Goal: Information Seeking & Learning: Learn about a topic

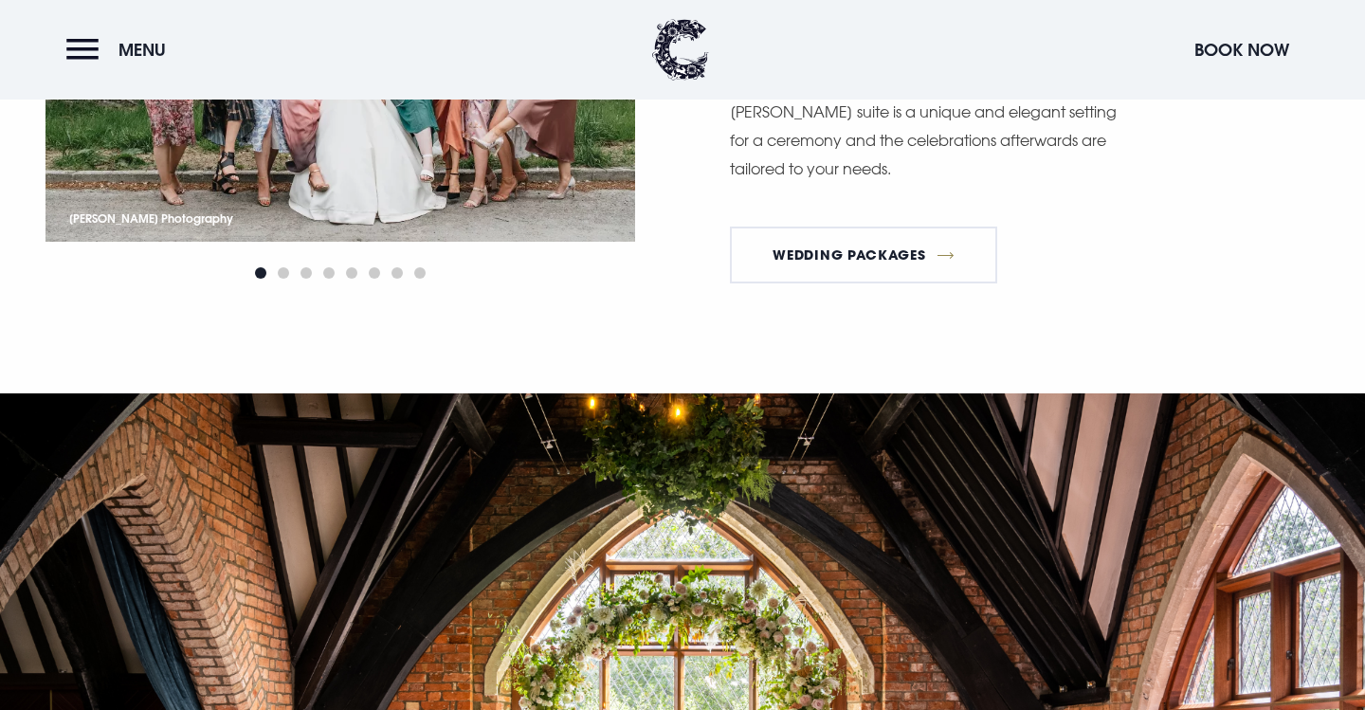
scroll to position [2280, 0]
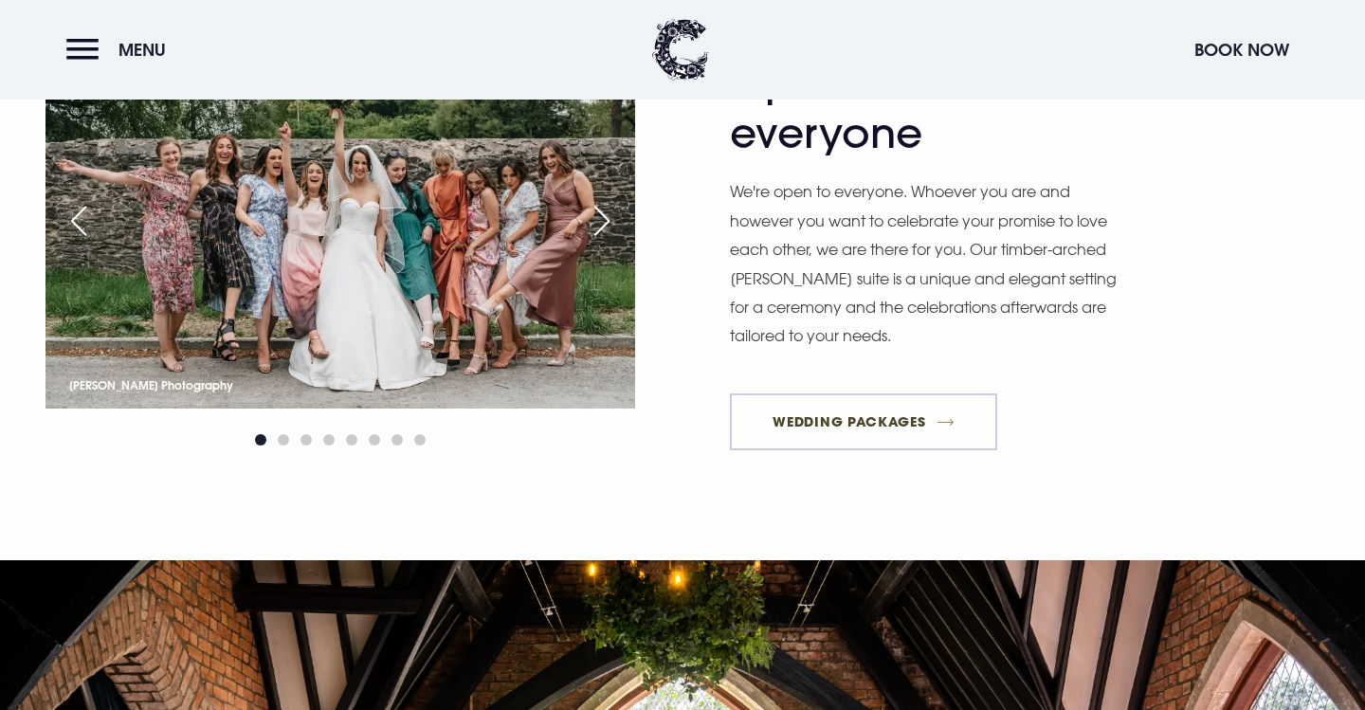
click at [777, 404] on link "Wedding Packages" at bounding box center [863, 421] width 267 height 57
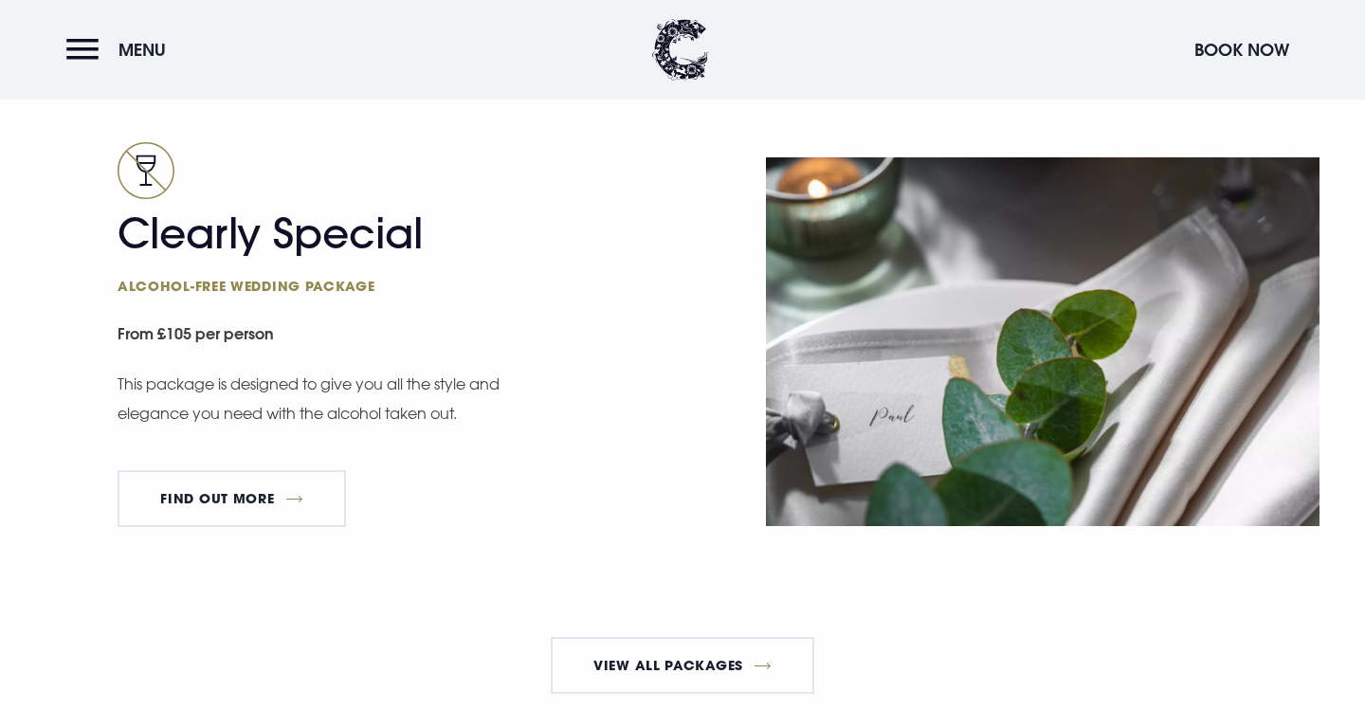
scroll to position [3204, 0]
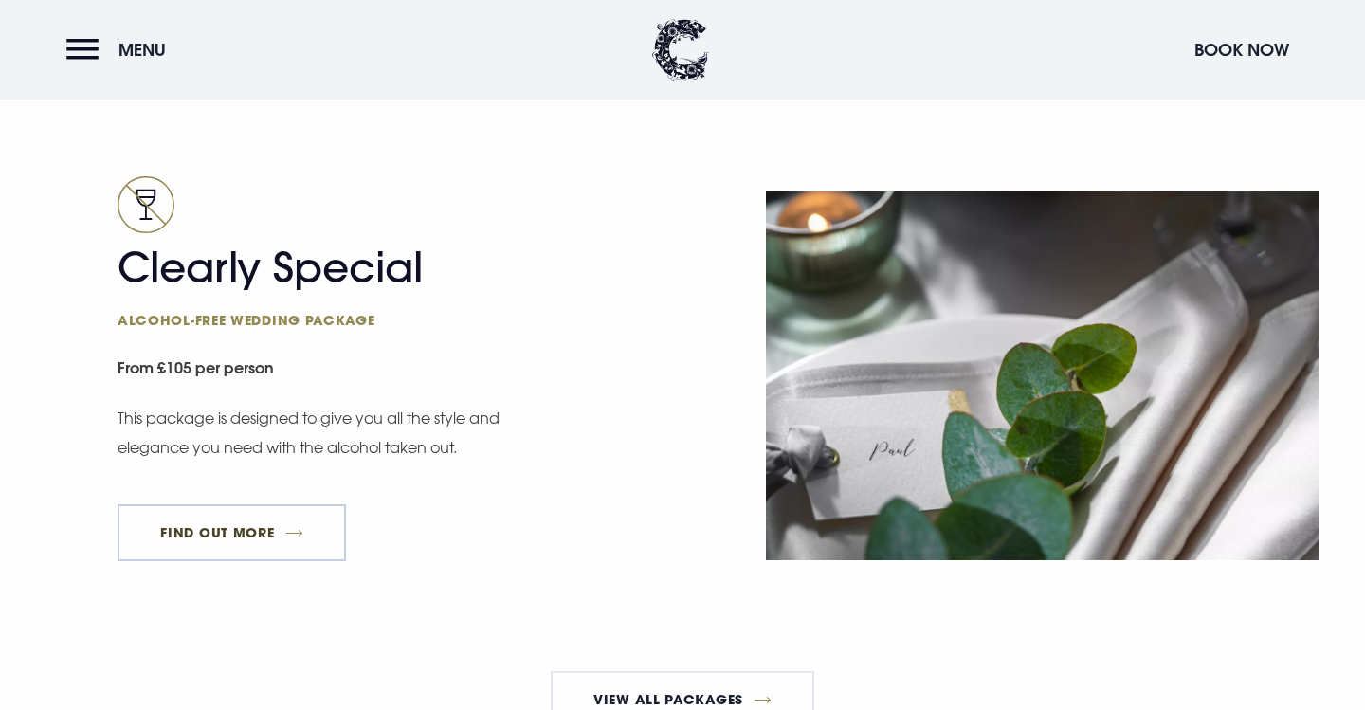
click at [266, 546] on link "FIND OUT MORE" at bounding box center [232, 532] width 228 height 57
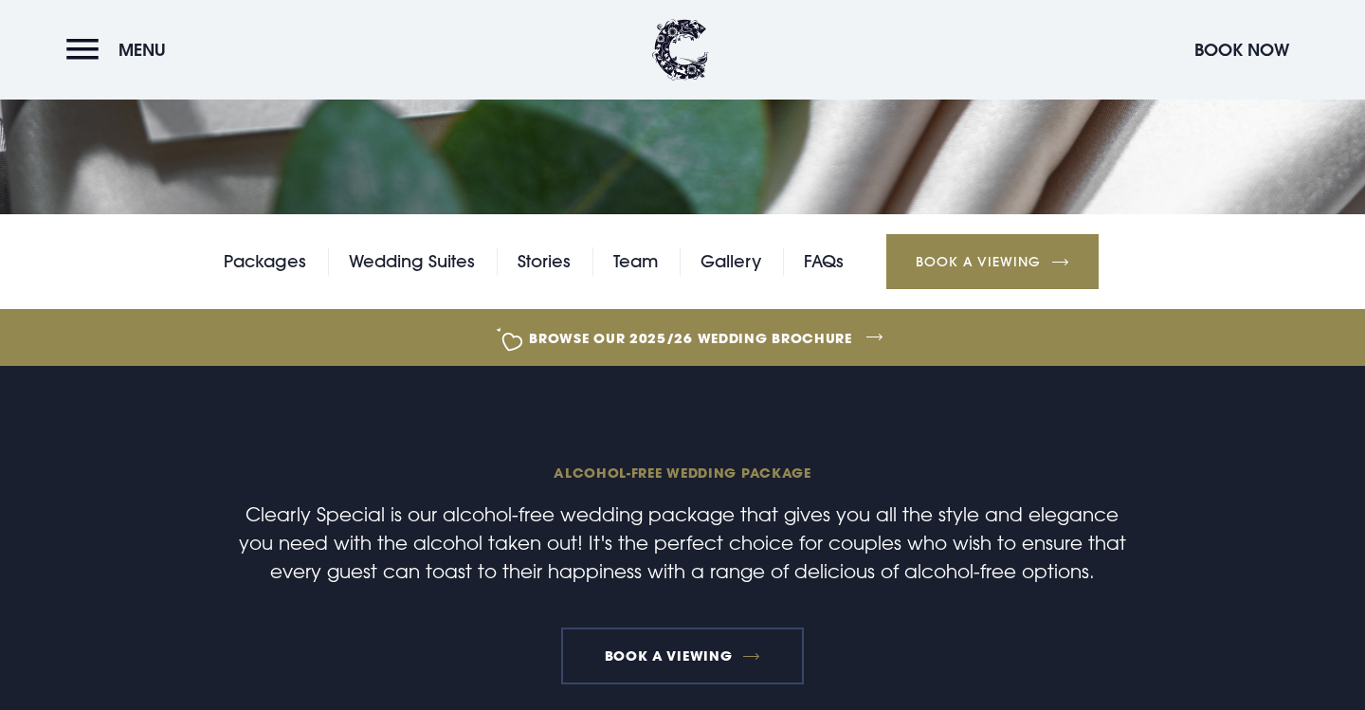
scroll to position [281, 0]
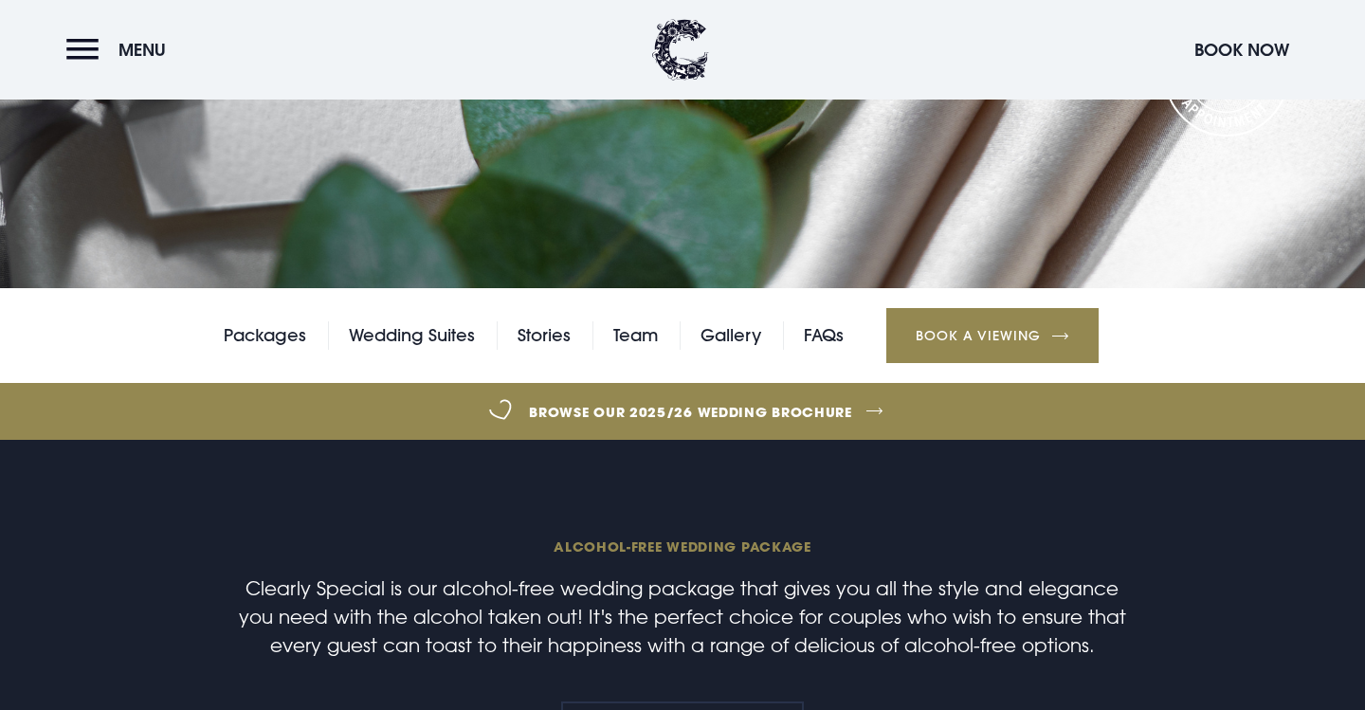
click at [666, 415] on link "Browse our 2025/26 wedding brochure" at bounding box center [690, 411] width 3052 height 71
